Goal: Navigation & Orientation: Find specific page/section

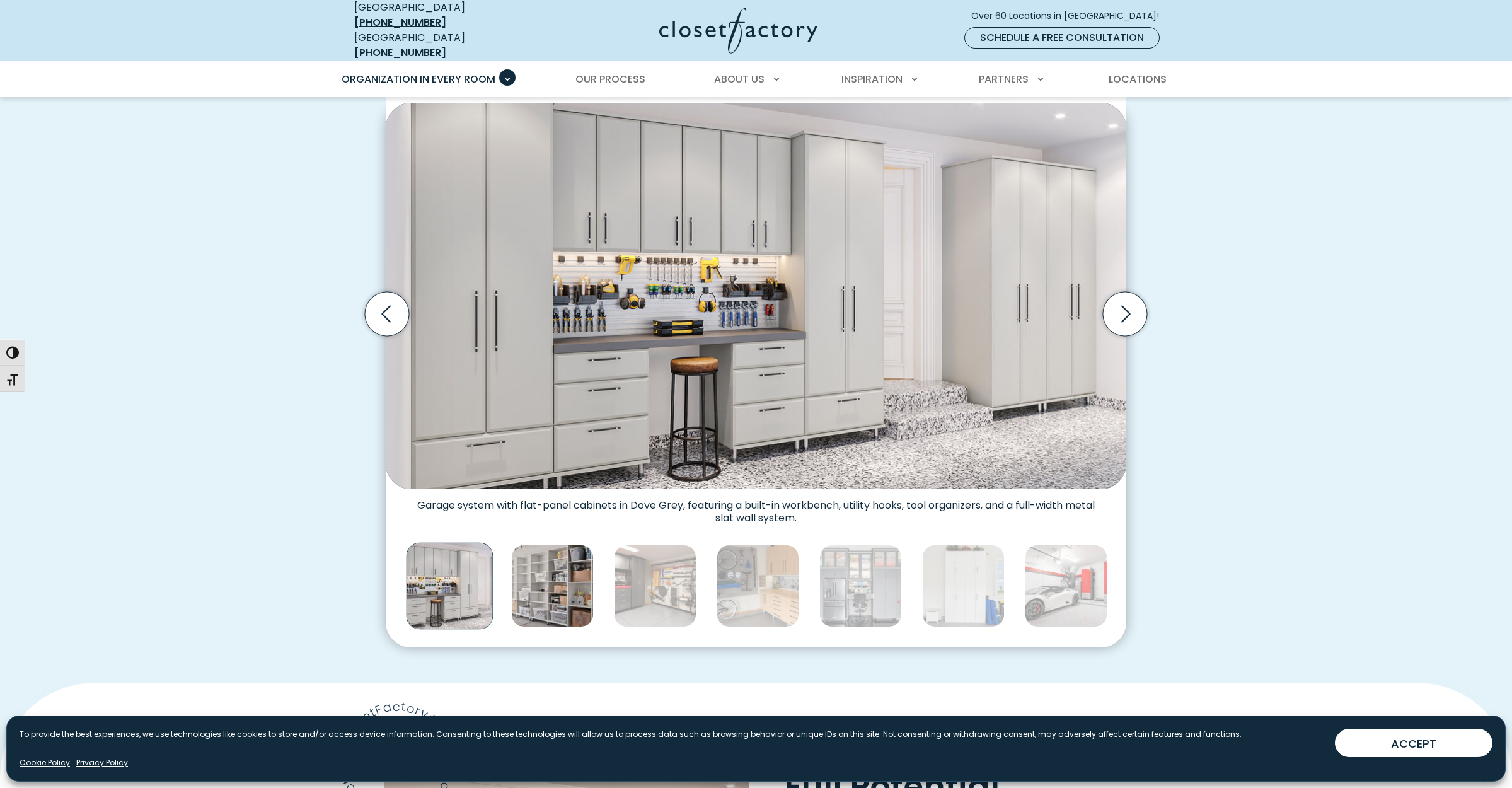
scroll to position [315, 0]
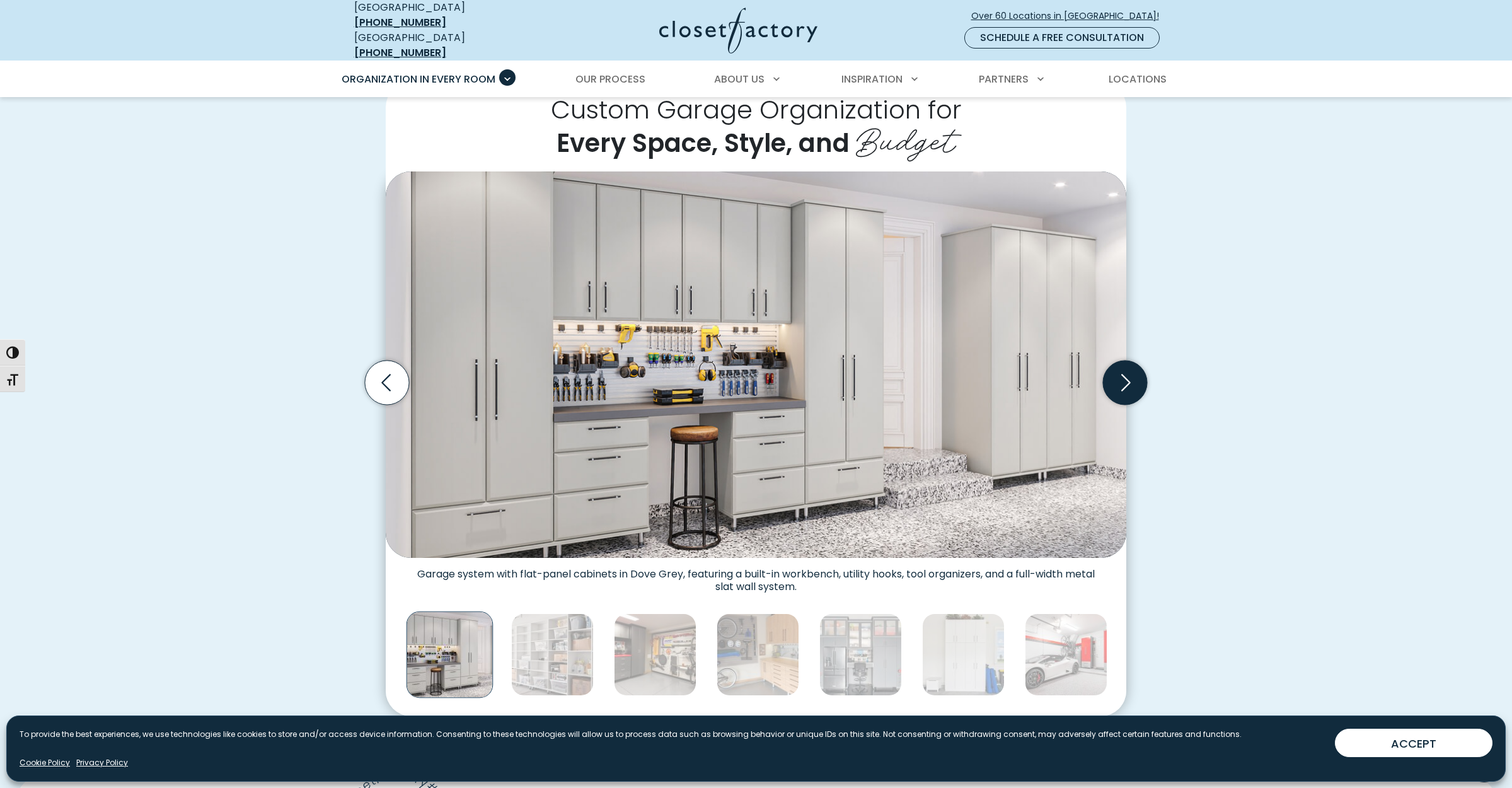
click at [1125, 373] on icon "Next slide" at bounding box center [1125, 382] width 10 height 17
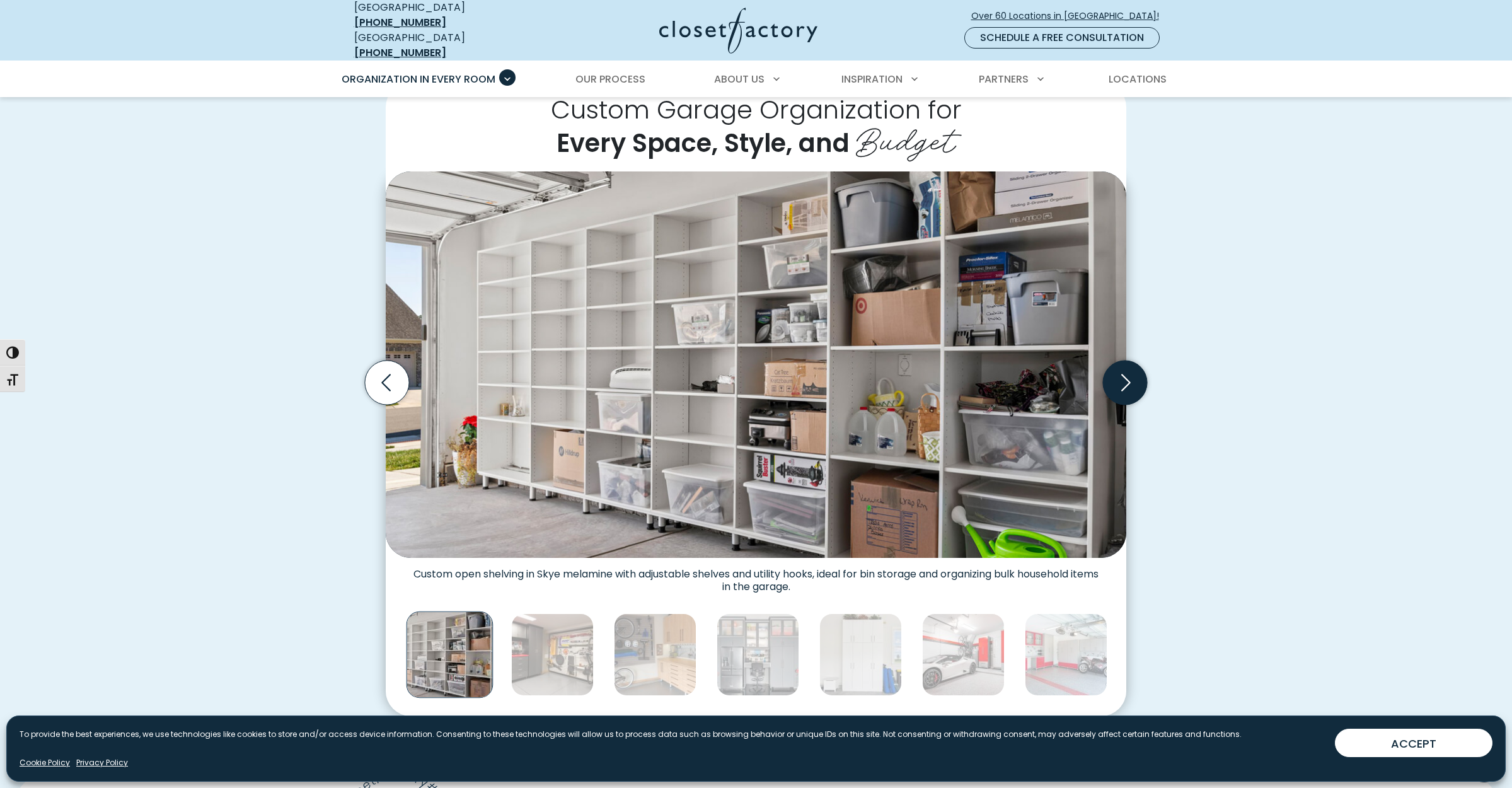
click at [1125, 373] on icon "Next slide" at bounding box center [1125, 382] width 10 height 17
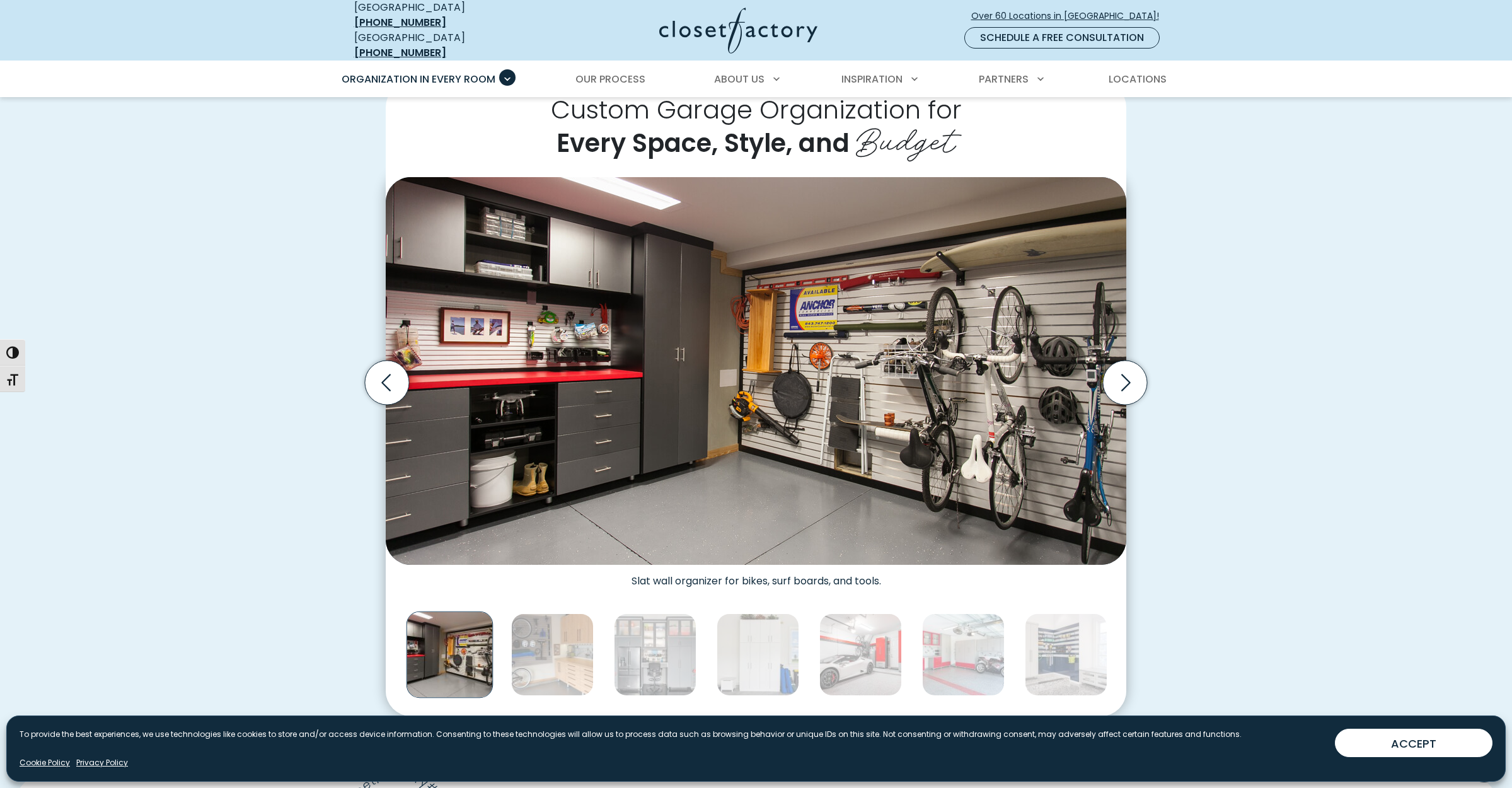
click at [685, 332] on img "Thumbnail Gallery" at bounding box center [756, 371] width 741 height 387
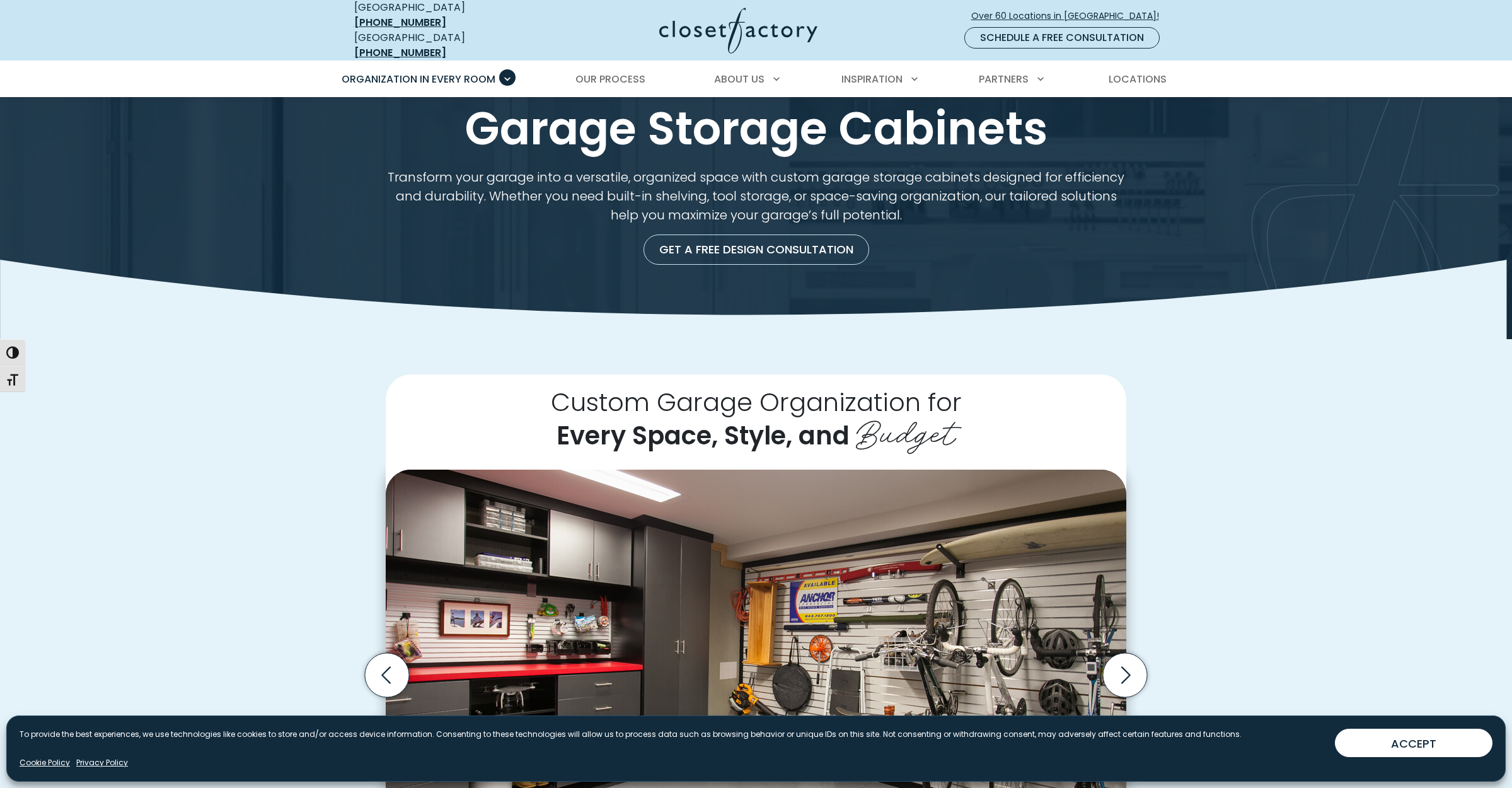
scroll to position [0, 0]
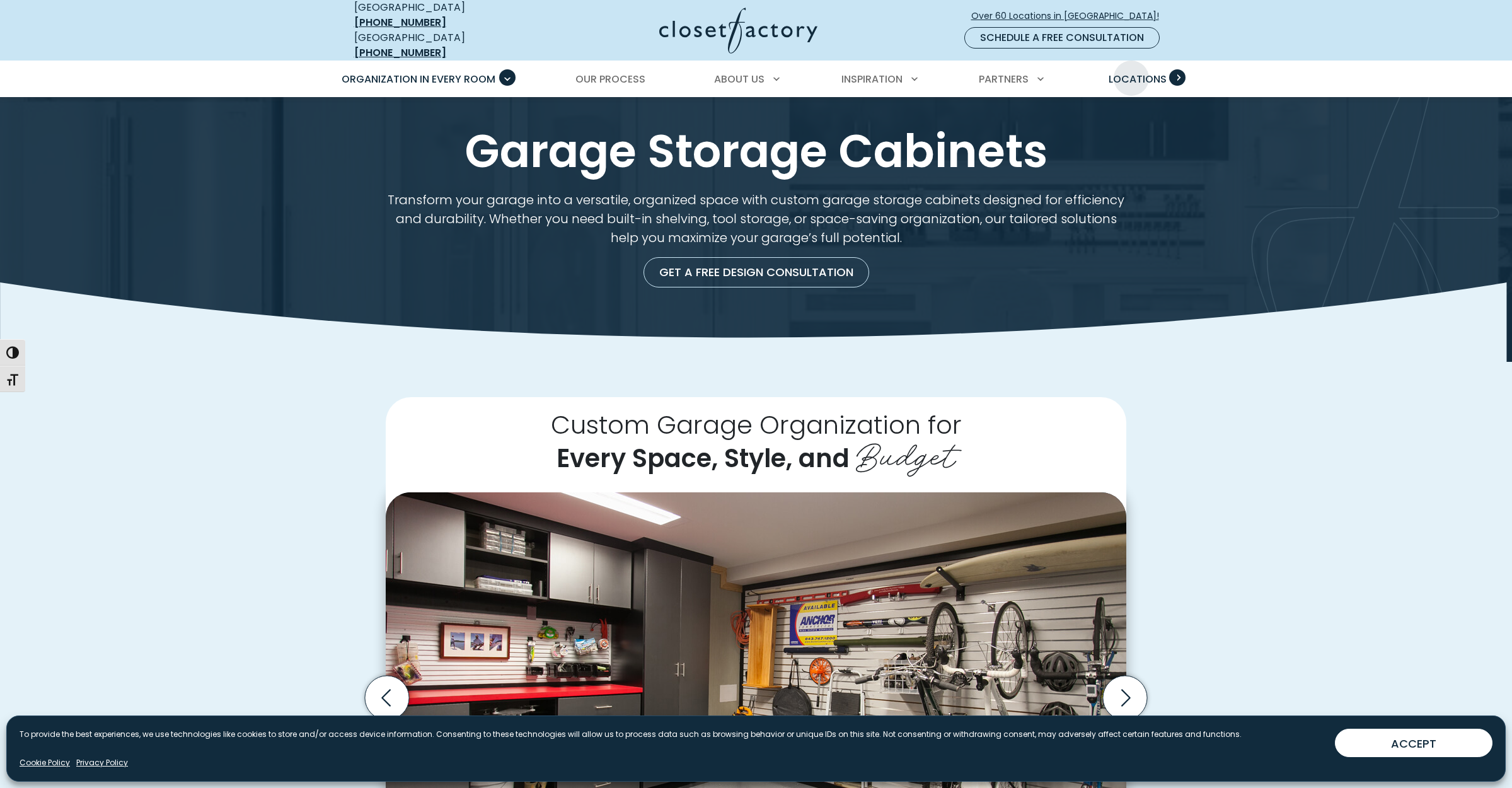
click at [1131, 72] on span "Locations" at bounding box center [1137, 79] width 58 height 15
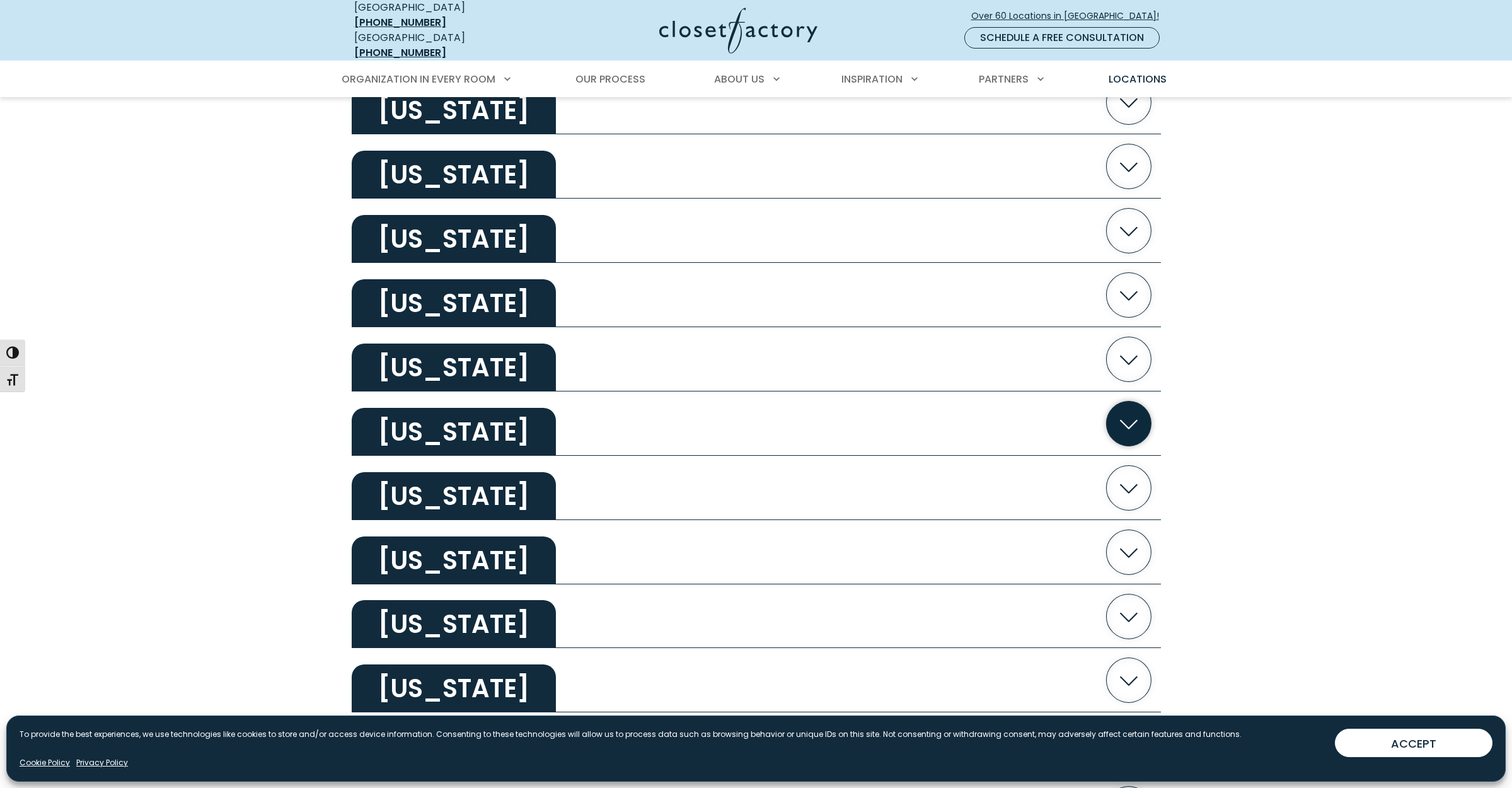
scroll to position [1639, 0]
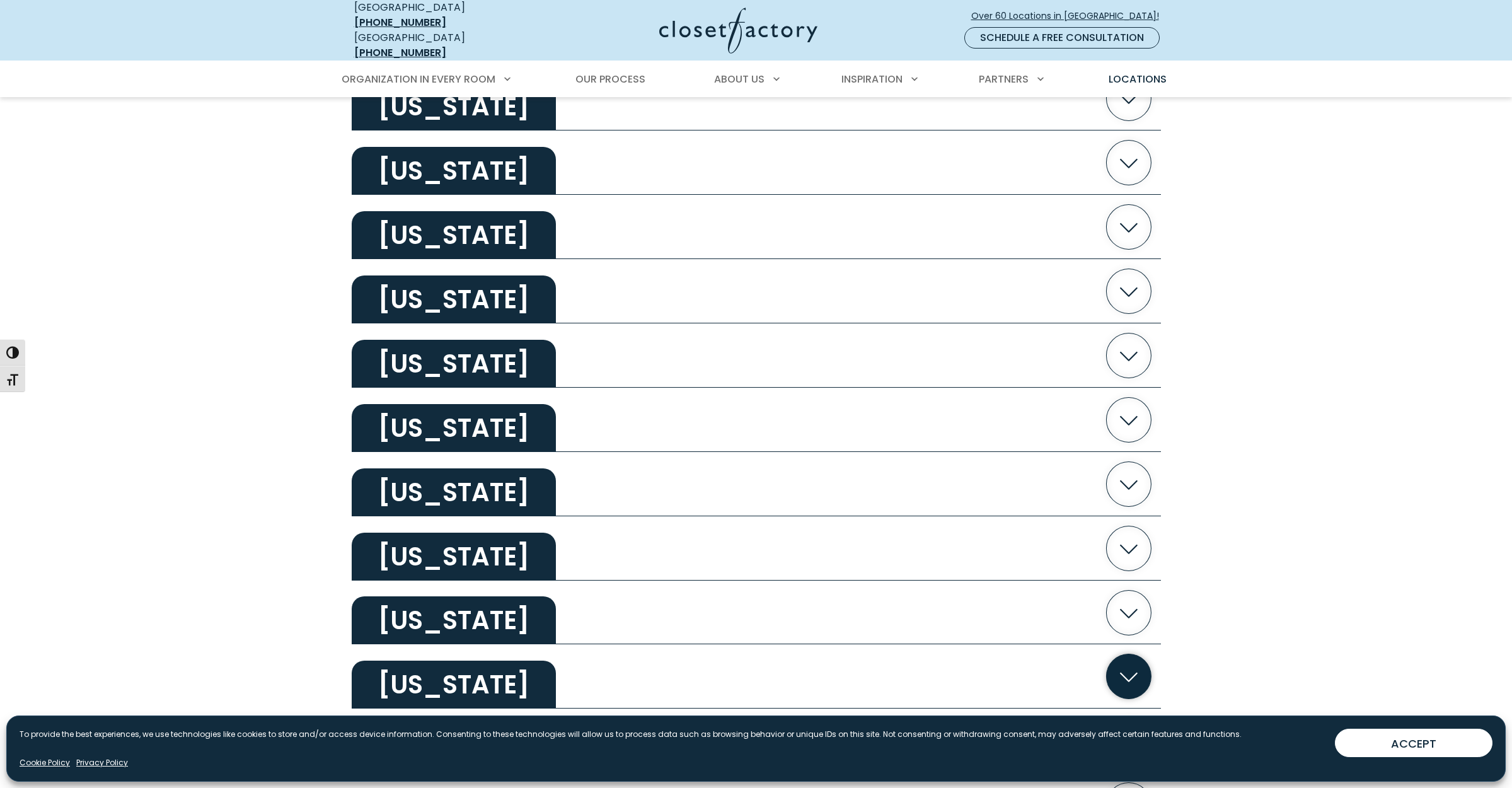
click at [680, 659] on button "Pennsylvania" at bounding box center [756, 676] width 809 height 65
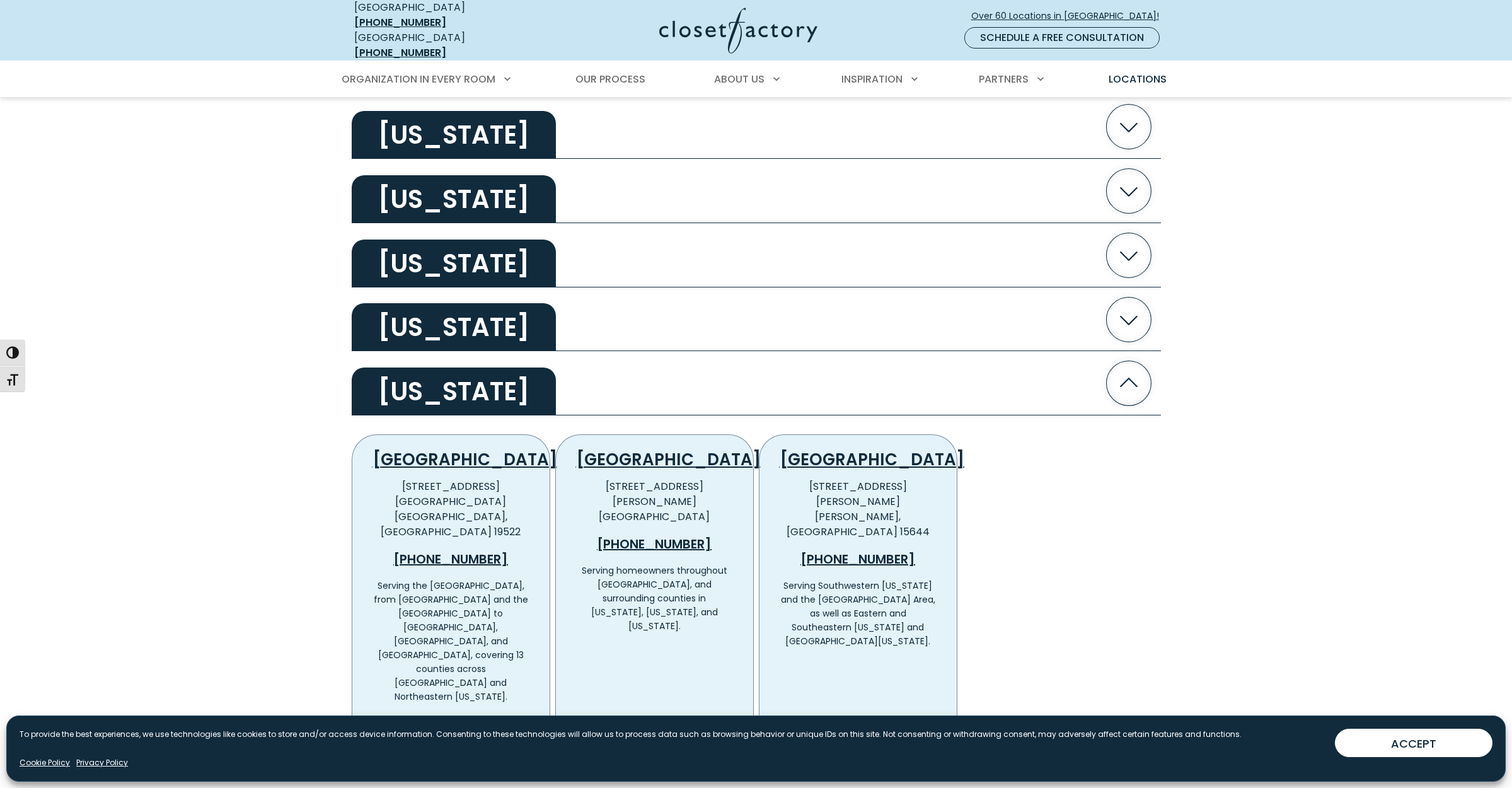
scroll to position [1954, 0]
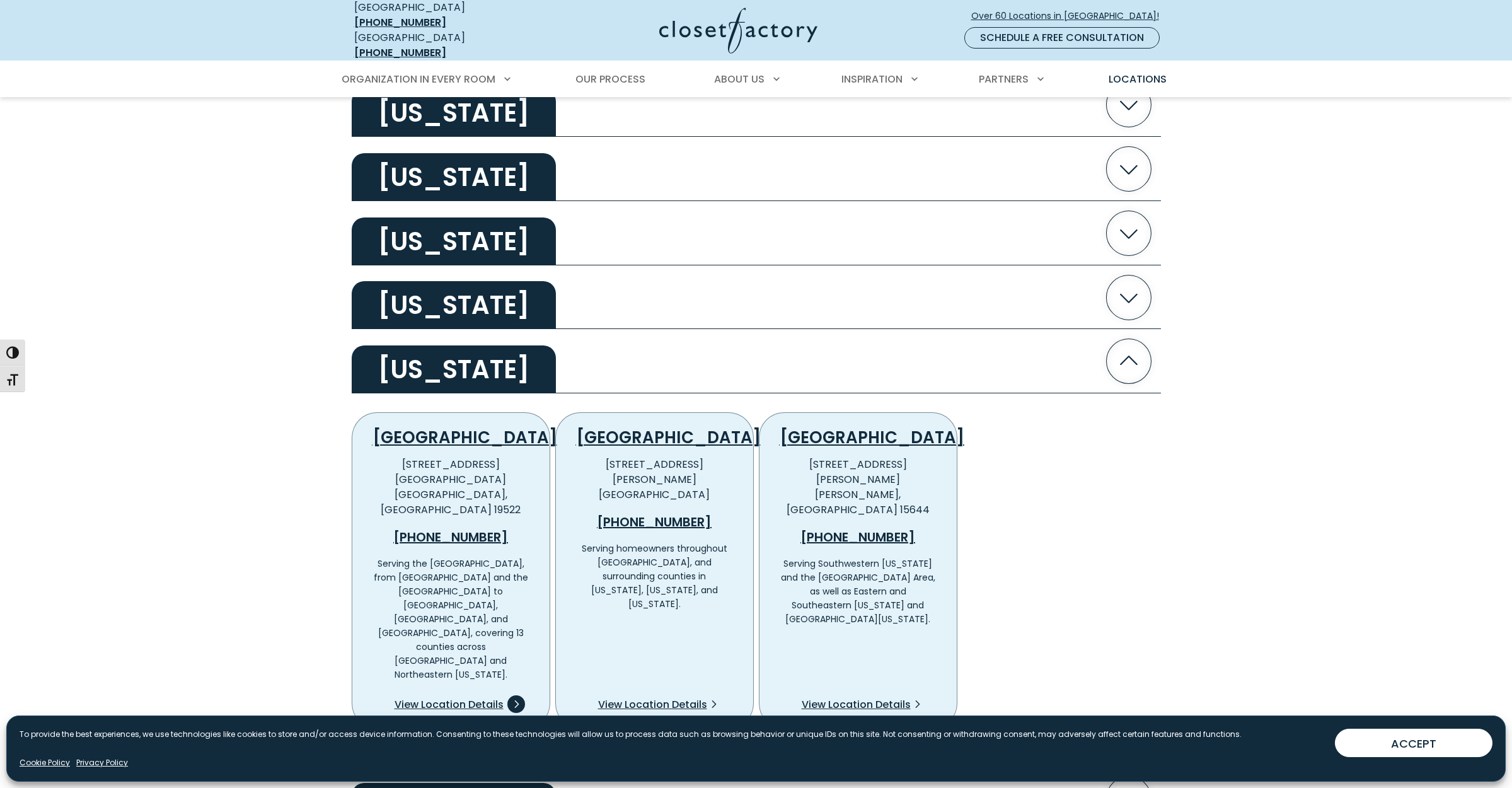
click at [460, 697] on span "View Location Details" at bounding box center [448, 704] width 109 height 15
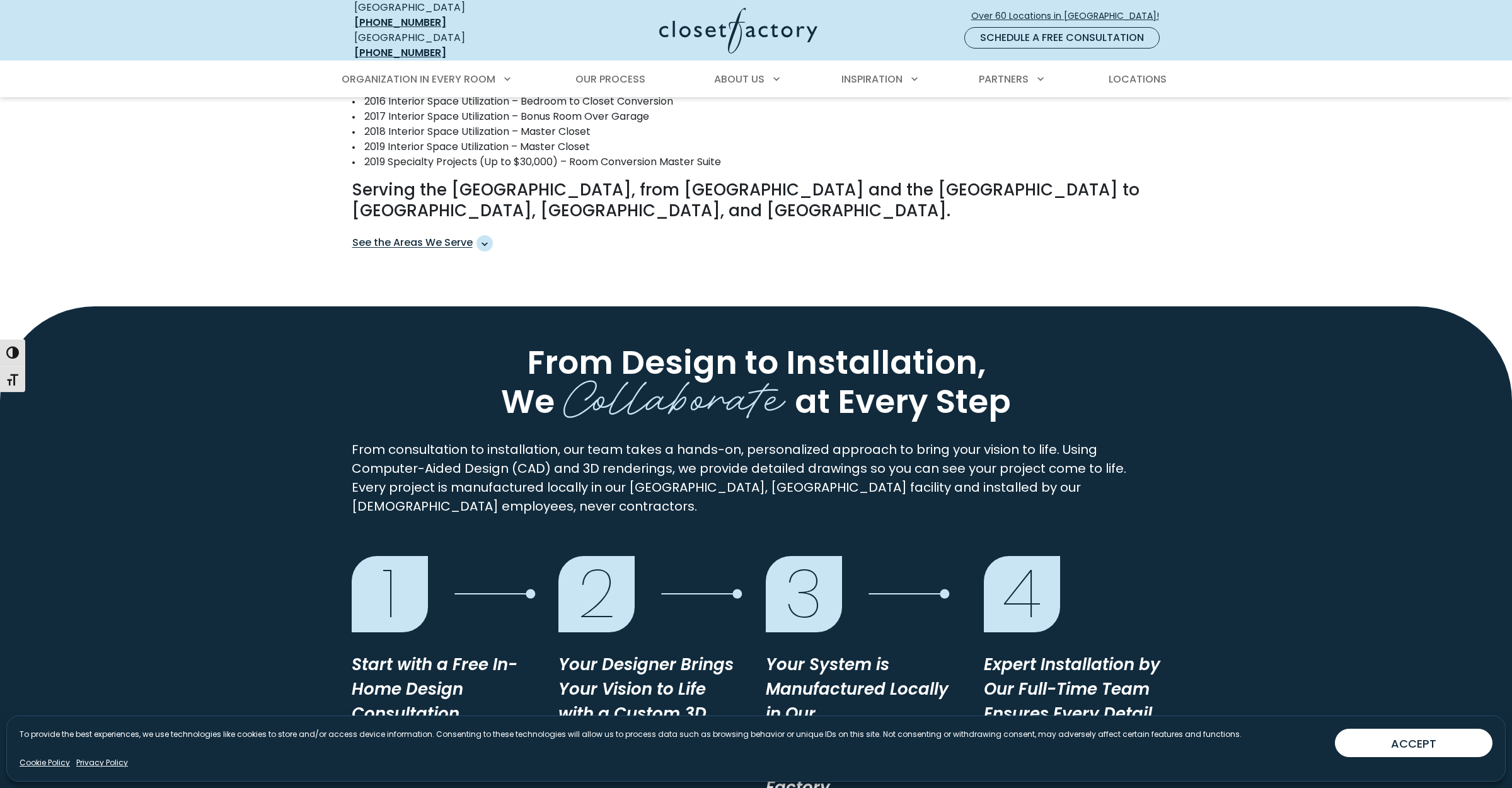
scroll to position [882, 0]
